Goal: Task Accomplishment & Management: Manage account settings

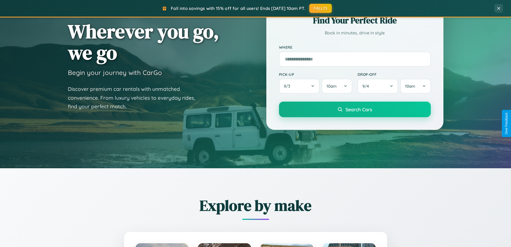
scroll to position [473, 0]
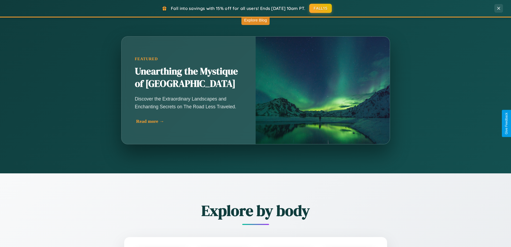
click at [190, 121] on div "Read more →" at bounding box center [189, 121] width 107 height 6
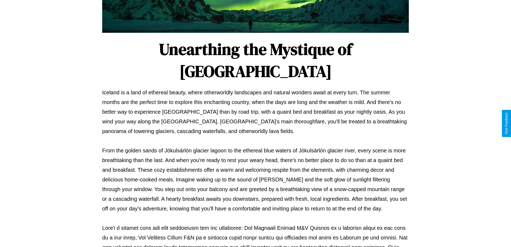
scroll to position [174, 0]
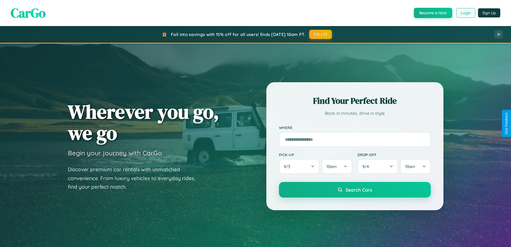
click at [466, 13] on button "Login" at bounding box center [466, 13] width 19 height 10
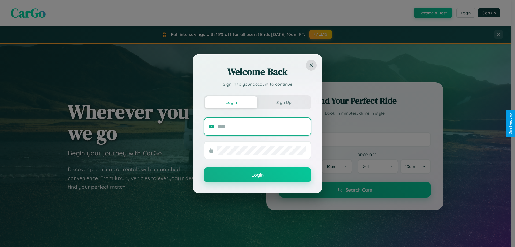
click at [262, 126] on input "text" at bounding box center [261, 126] width 89 height 9
type input "**********"
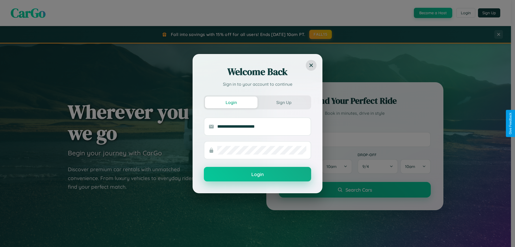
click at [258, 174] on button "Login" at bounding box center [257, 174] width 107 height 14
